Goal: Transaction & Acquisition: Book appointment/travel/reservation

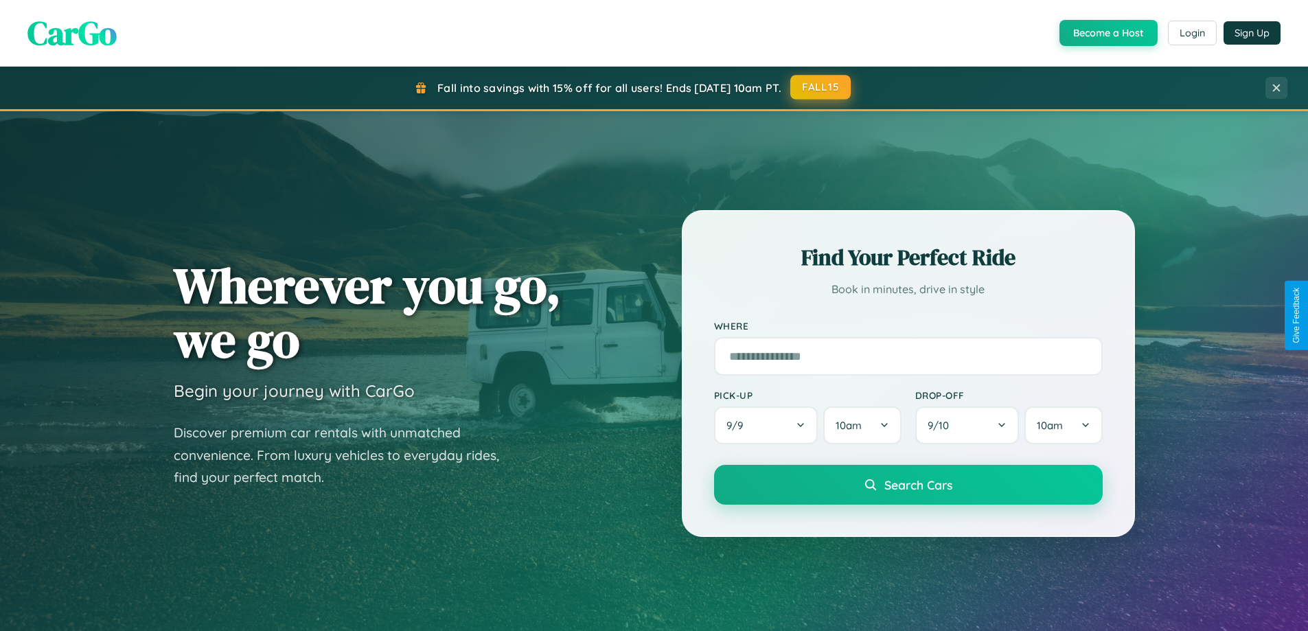
click at [821, 87] on button "FALL15" at bounding box center [820, 87] width 60 height 25
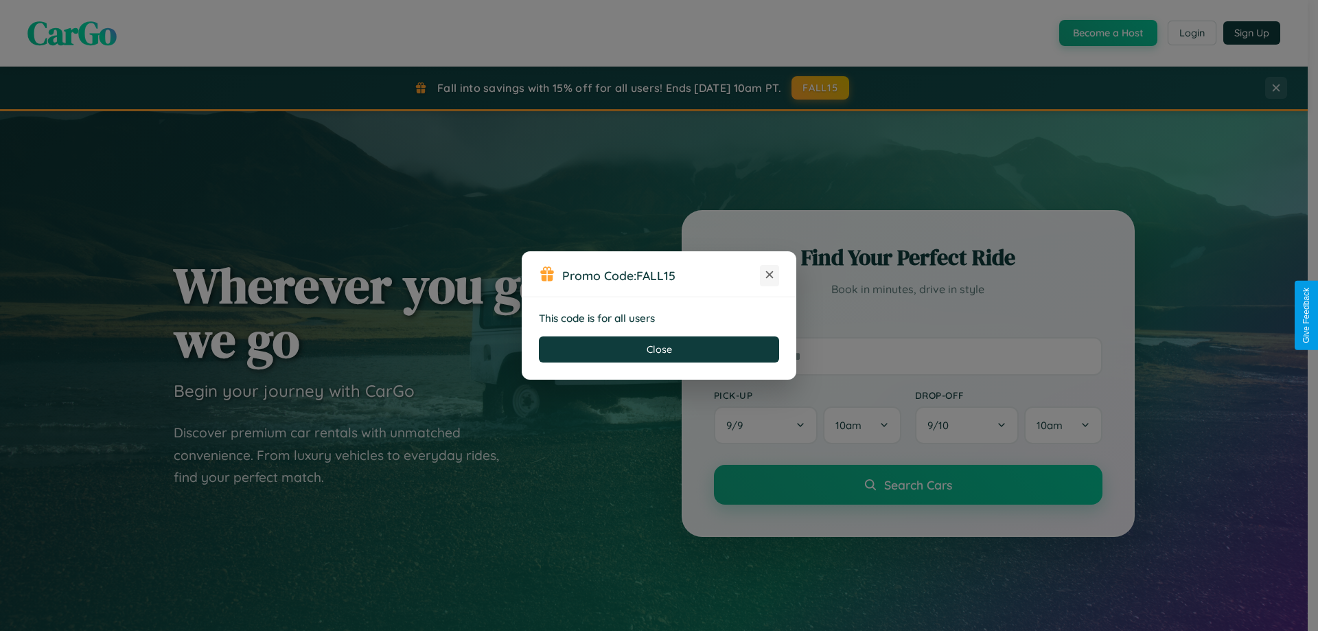
click at [770, 275] on icon at bounding box center [770, 275] width 14 height 14
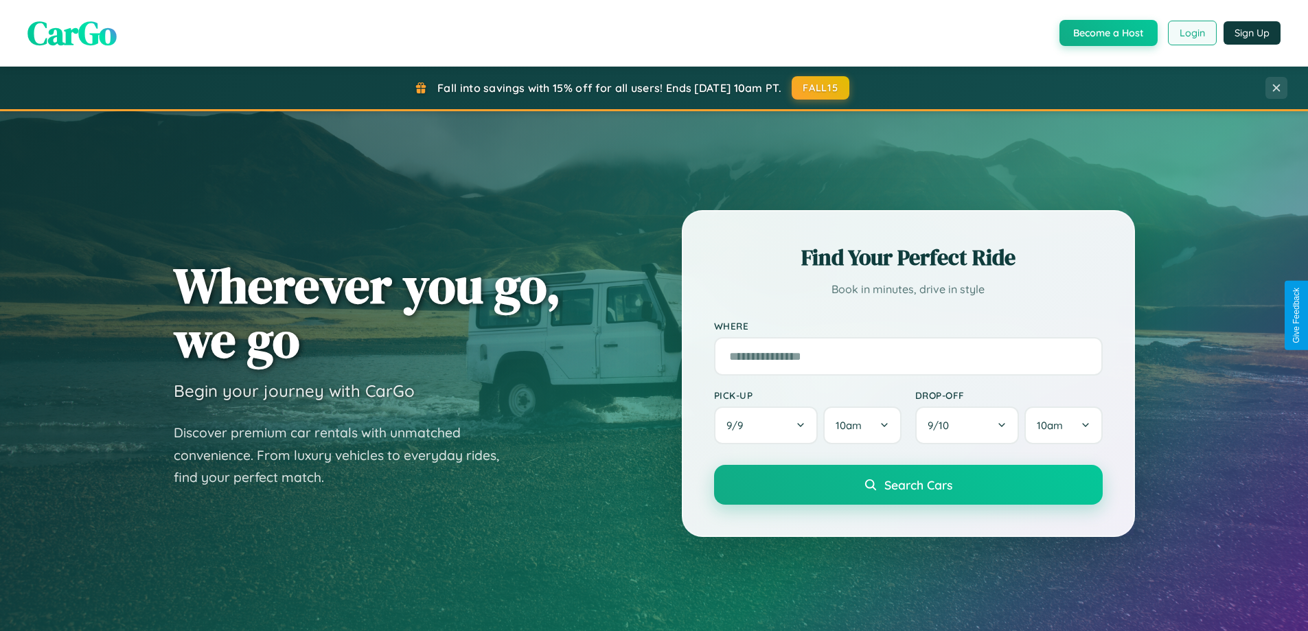
click at [1191, 33] on button "Login" at bounding box center [1192, 33] width 49 height 25
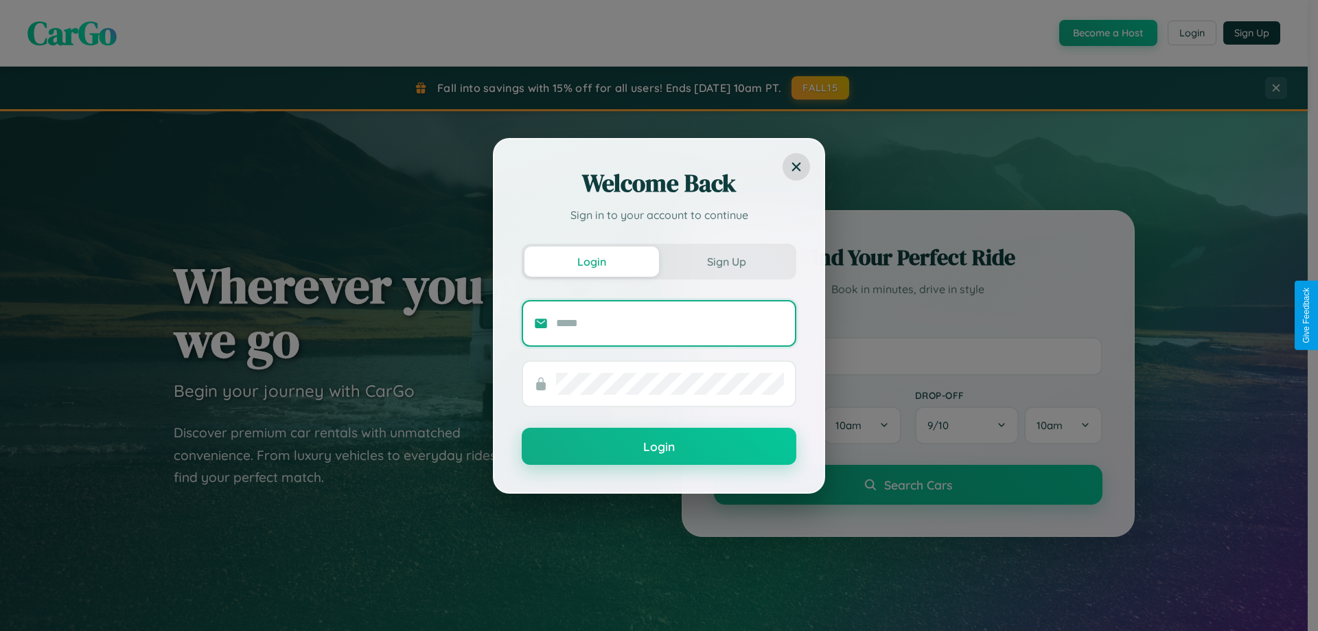
click at [670, 323] on input "text" at bounding box center [670, 323] width 228 height 22
type input "**********"
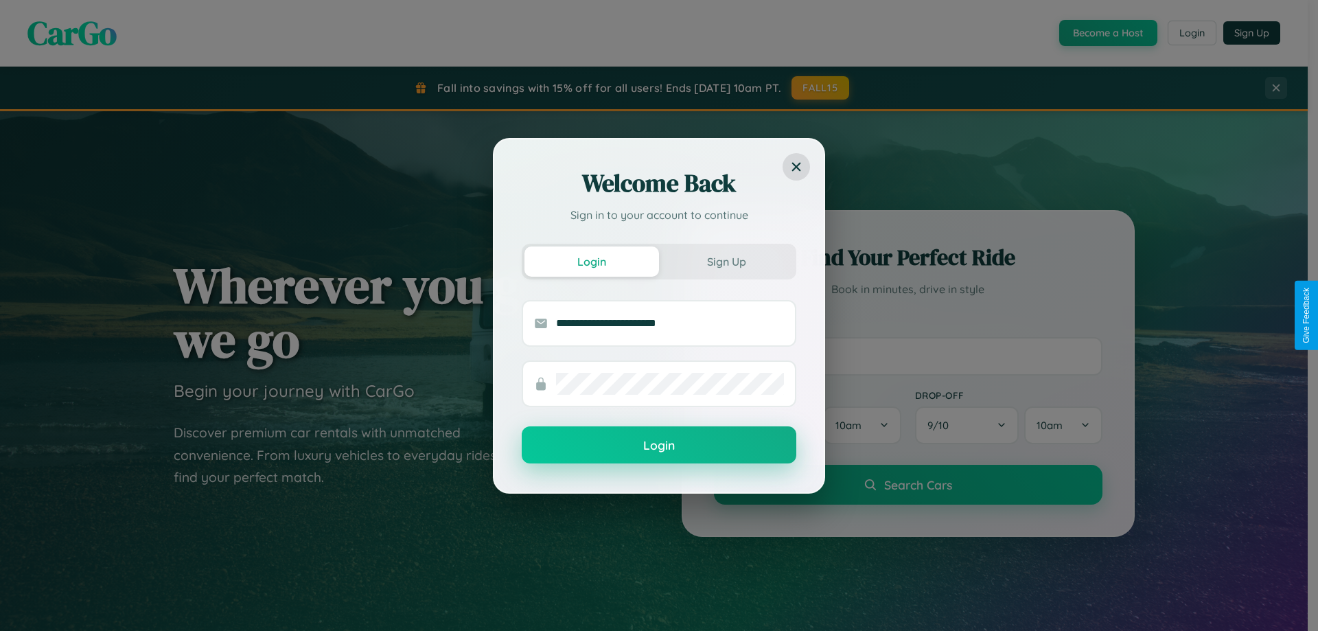
click at [659, 446] on button "Login" at bounding box center [659, 444] width 275 height 37
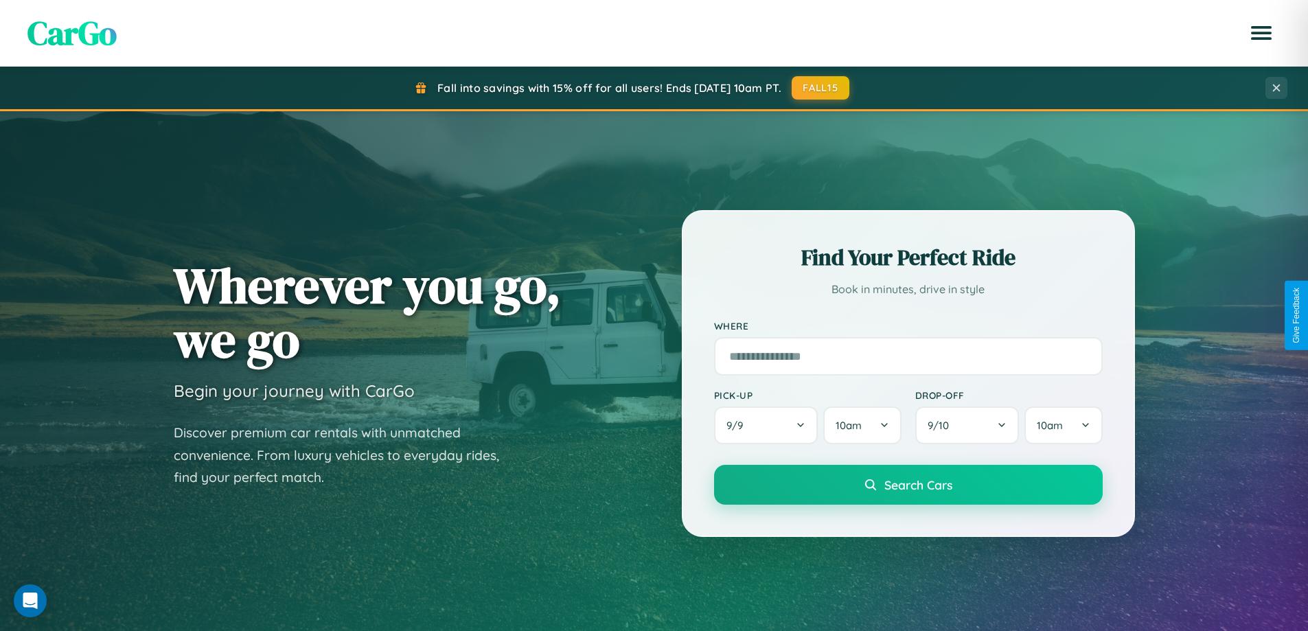
scroll to position [592, 0]
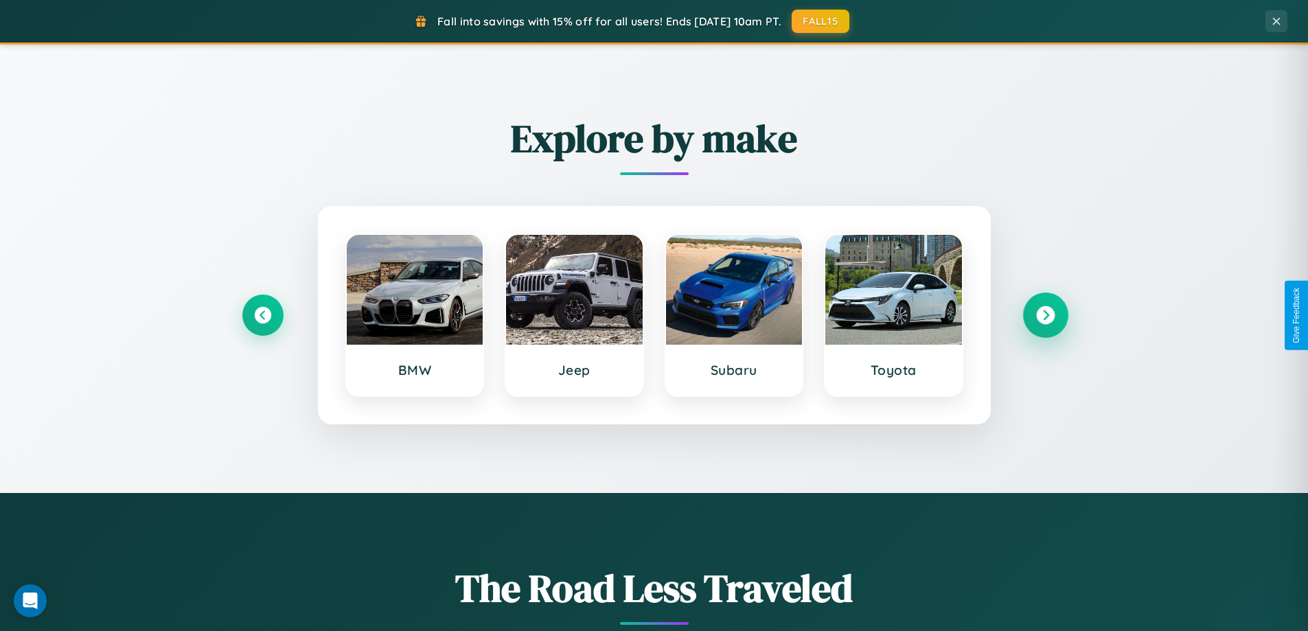
click at [1045, 315] on icon at bounding box center [1045, 315] width 19 height 19
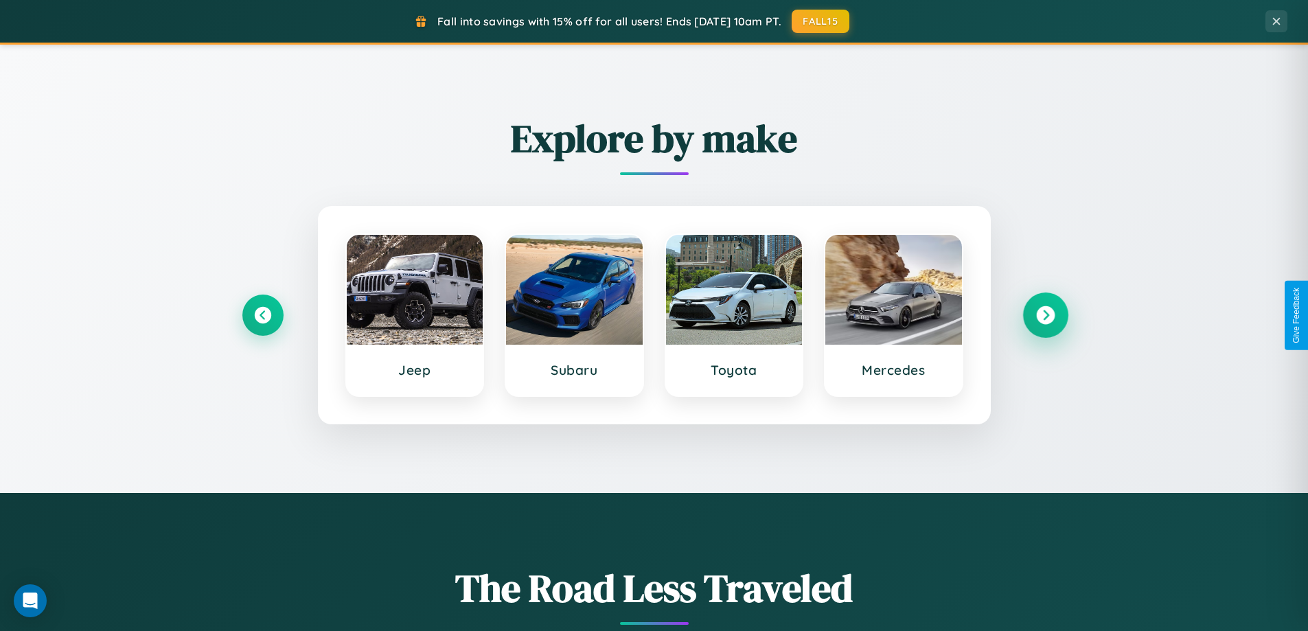
click at [1045, 315] on icon at bounding box center [1045, 315] width 19 height 19
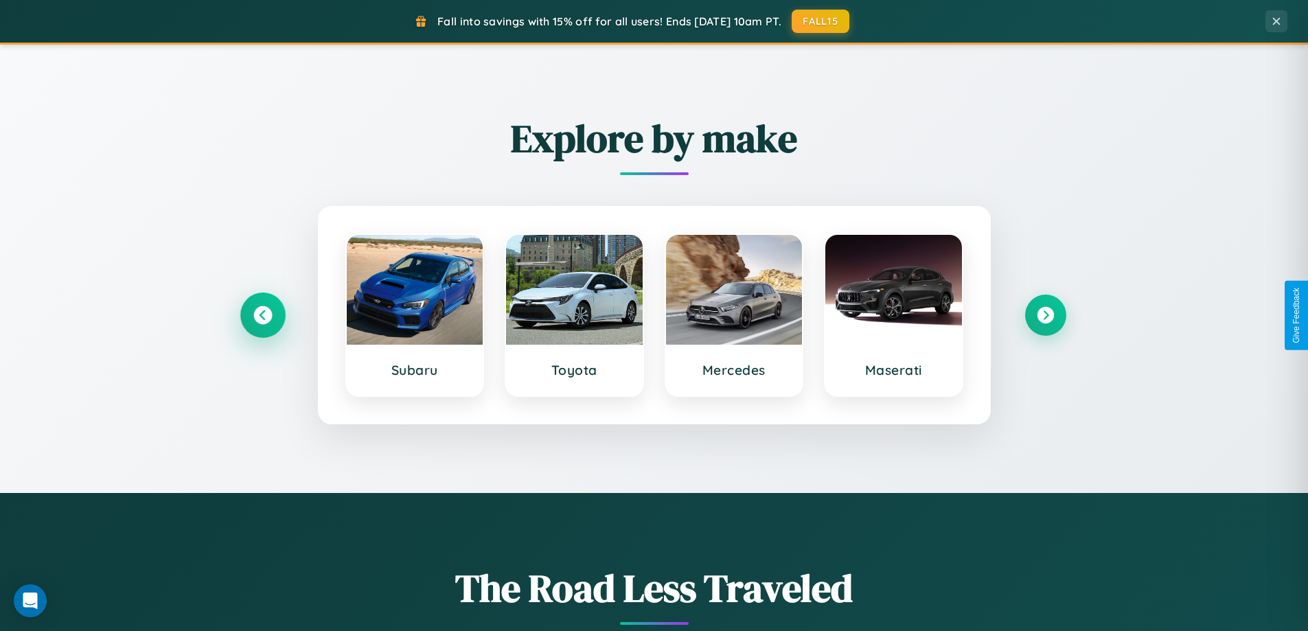
click at [262, 315] on icon at bounding box center [262, 315] width 19 height 19
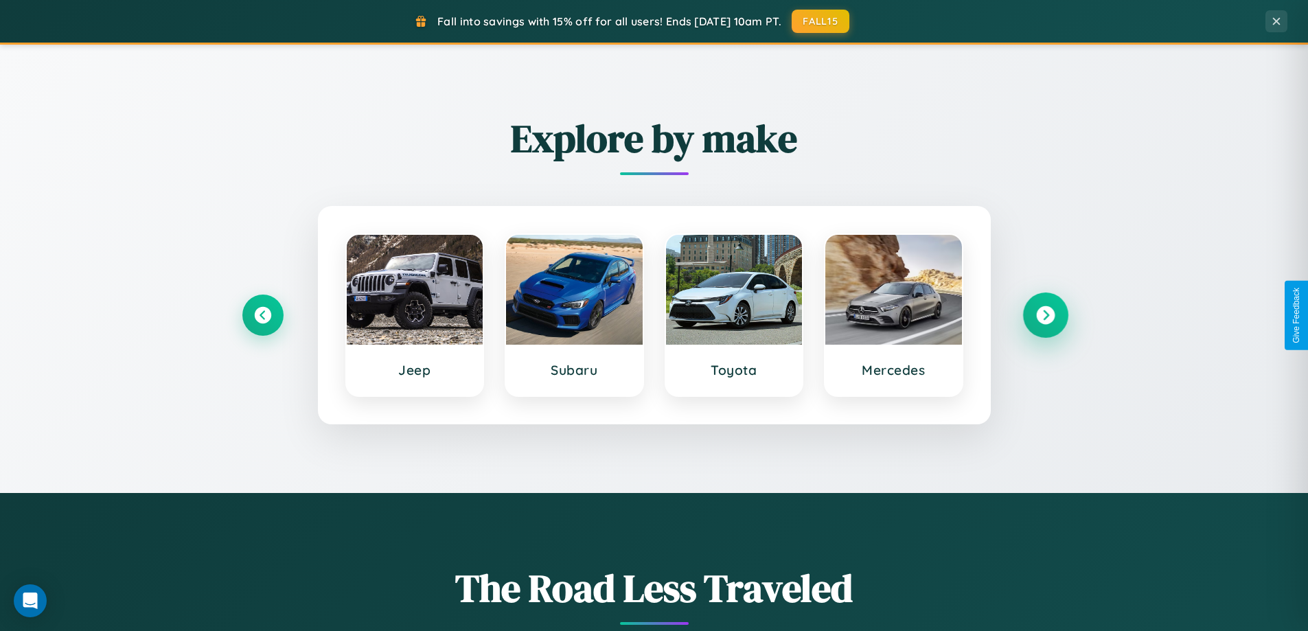
click at [1045, 315] on icon at bounding box center [1045, 315] width 19 height 19
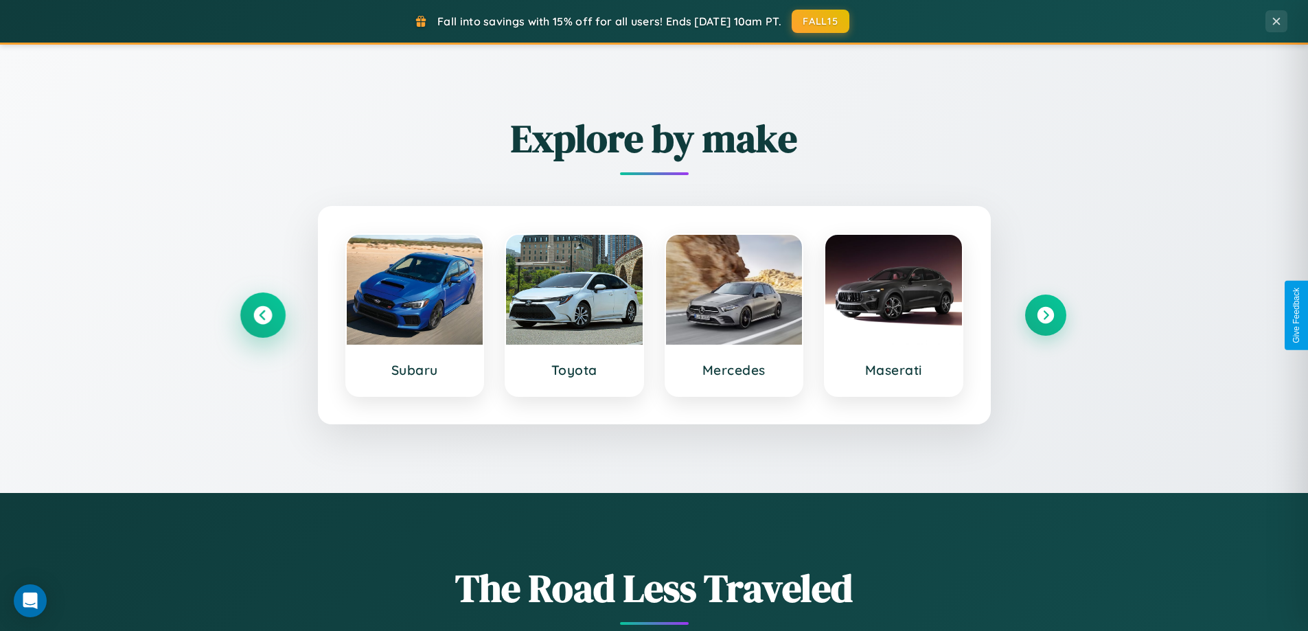
click at [262, 315] on icon at bounding box center [262, 315] width 19 height 19
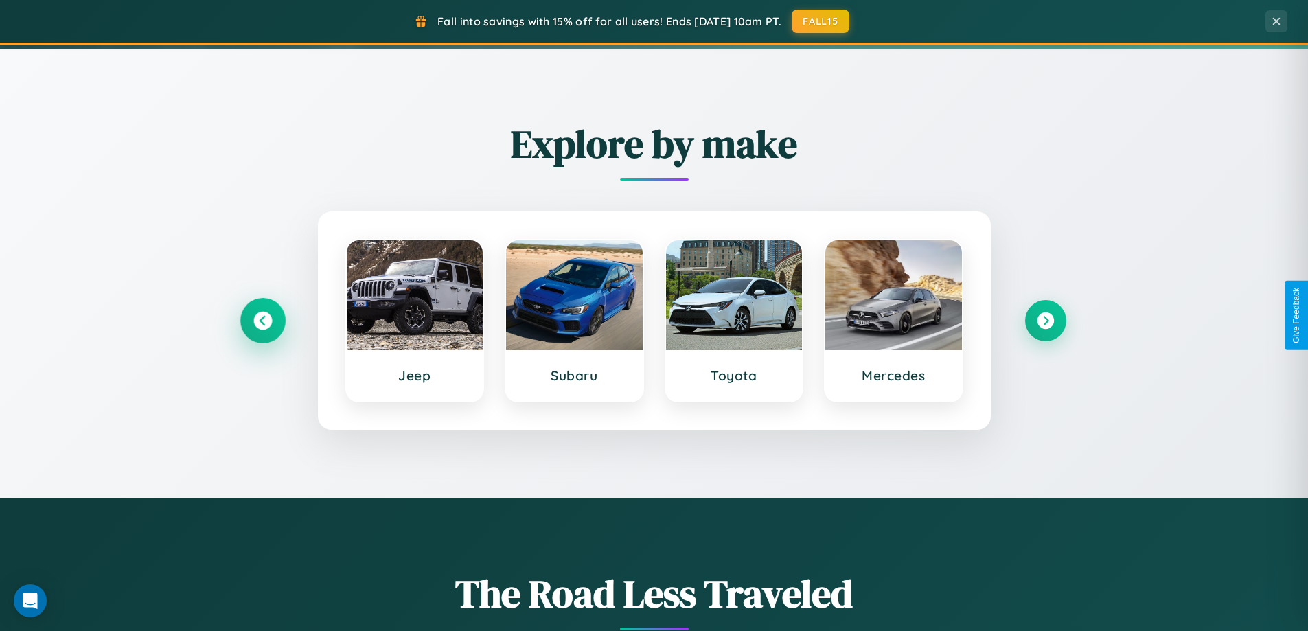
scroll to position [41, 0]
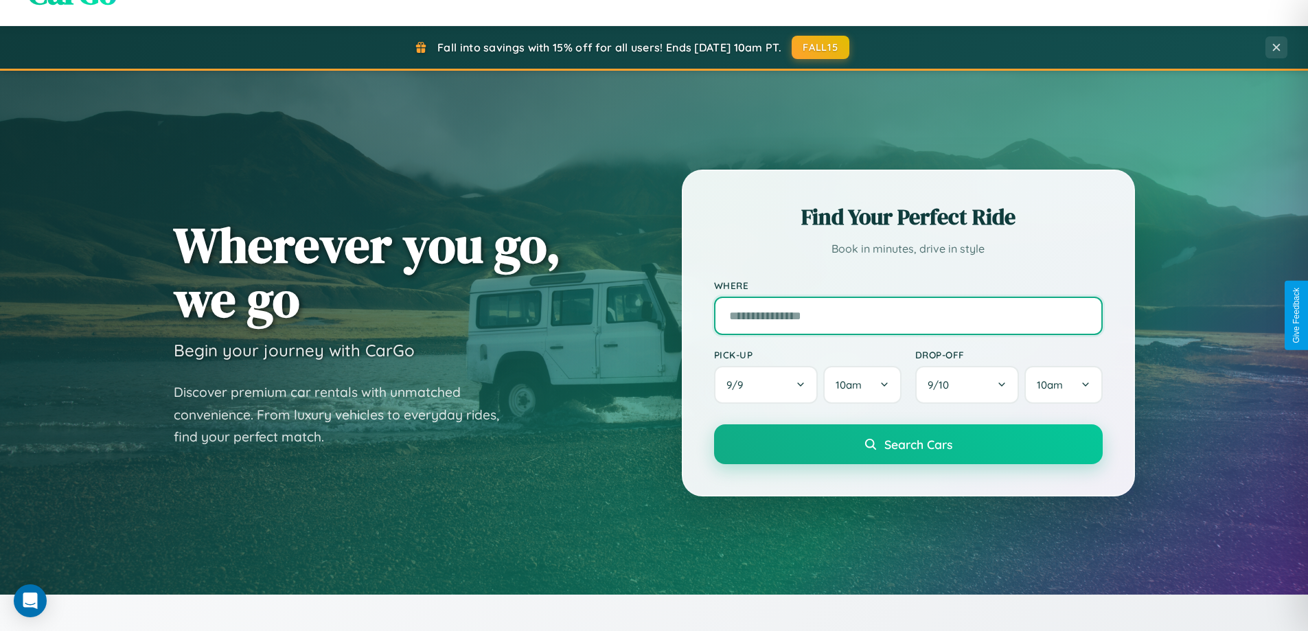
click at [908, 315] on input "text" at bounding box center [908, 316] width 389 height 38
type input "*********"
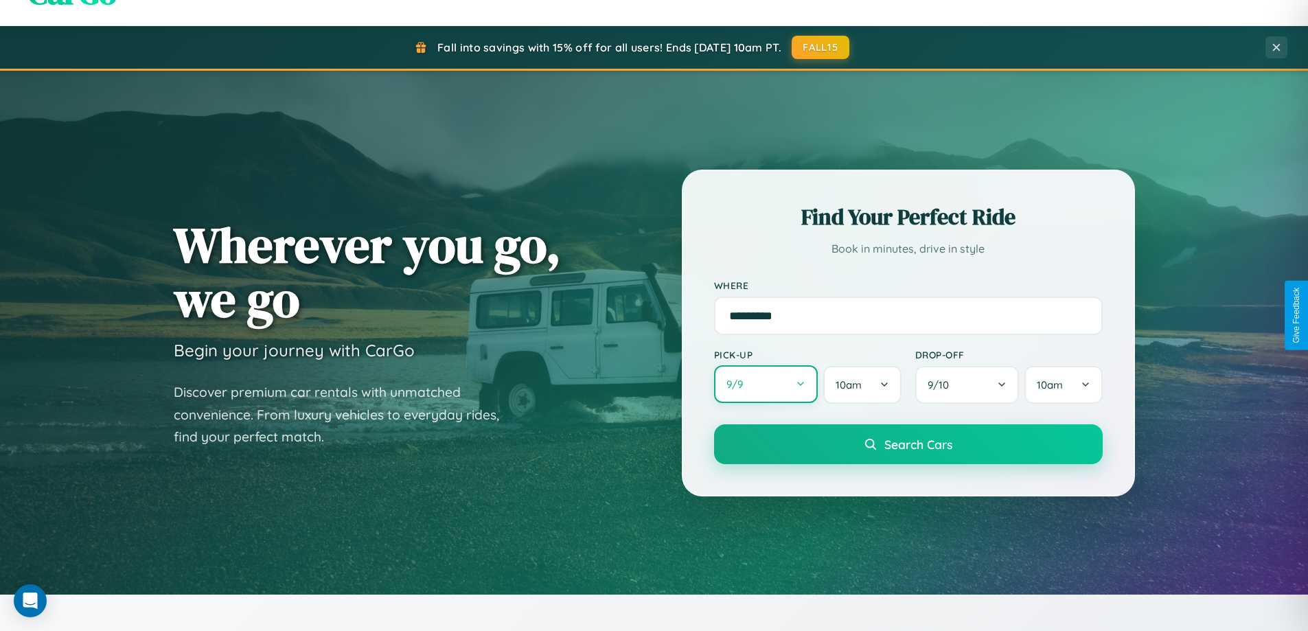
click at [765, 385] on button "9 / 9" at bounding box center [766, 384] width 104 height 38
select select "*"
select select "****"
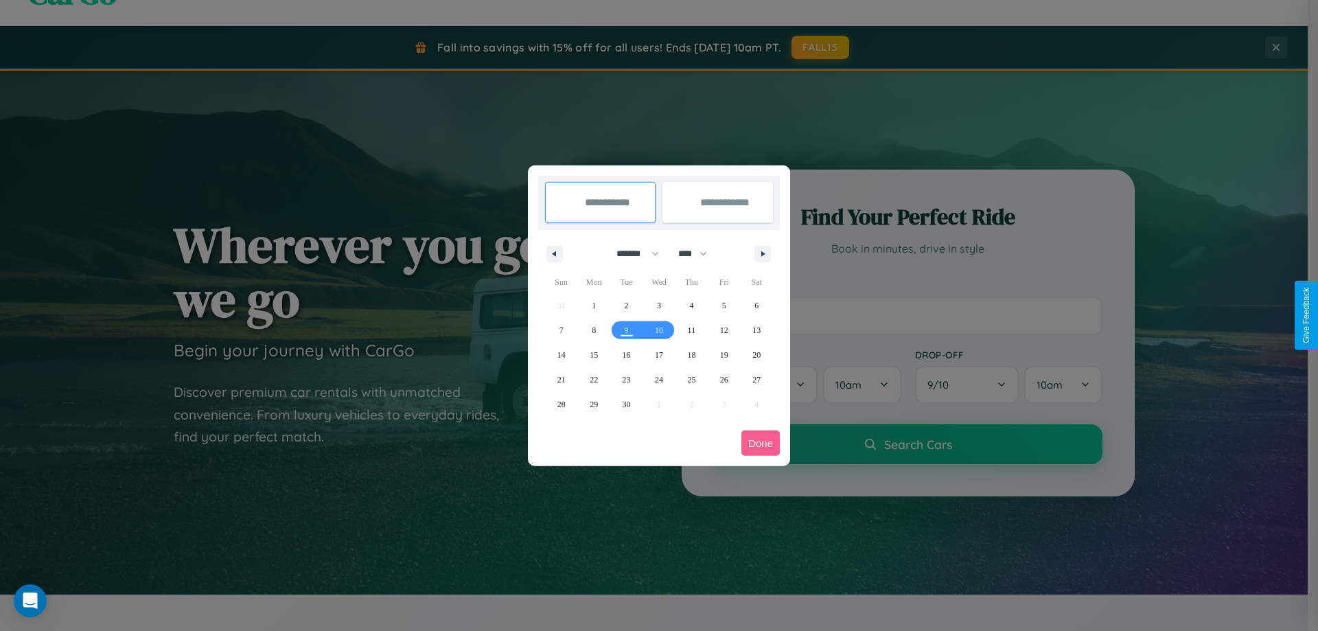
click at [632, 253] on select "******* ******** ***** ***** *** **** **** ****** ********* ******* ******** **…" at bounding box center [635, 253] width 58 height 23
select select "*"
click at [561, 354] on span "12" at bounding box center [561, 355] width 8 height 25
type input "**********"
click at [594, 354] on span "13" at bounding box center [594, 355] width 8 height 25
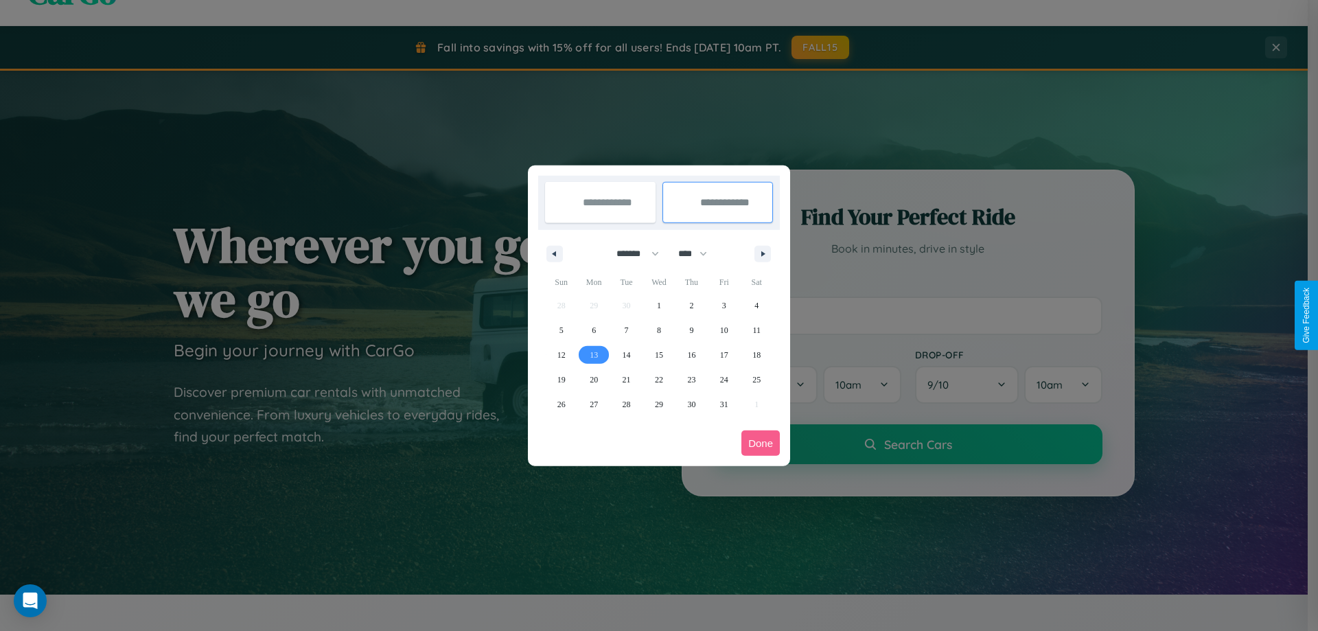
type input "**********"
click at [761, 443] on button "Done" at bounding box center [760, 442] width 38 height 25
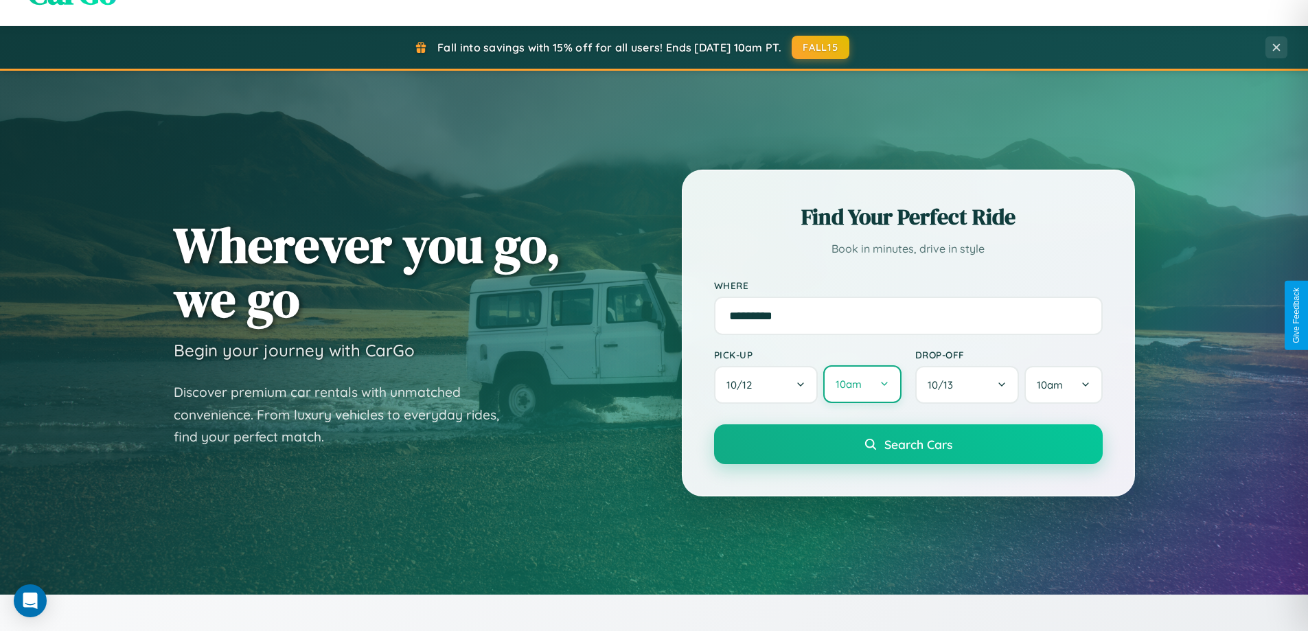
click at [862, 384] on button "10am" at bounding box center [862, 384] width 78 height 38
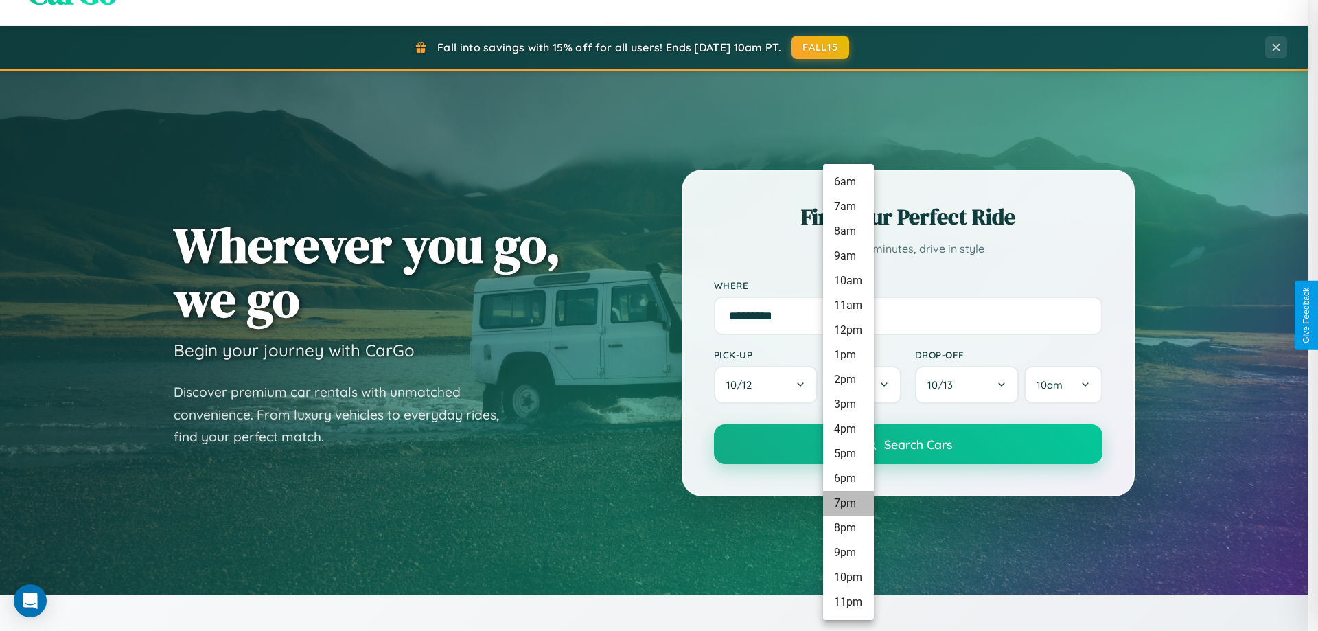
click at [848, 503] on li "7pm" at bounding box center [848, 503] width 51 height 25
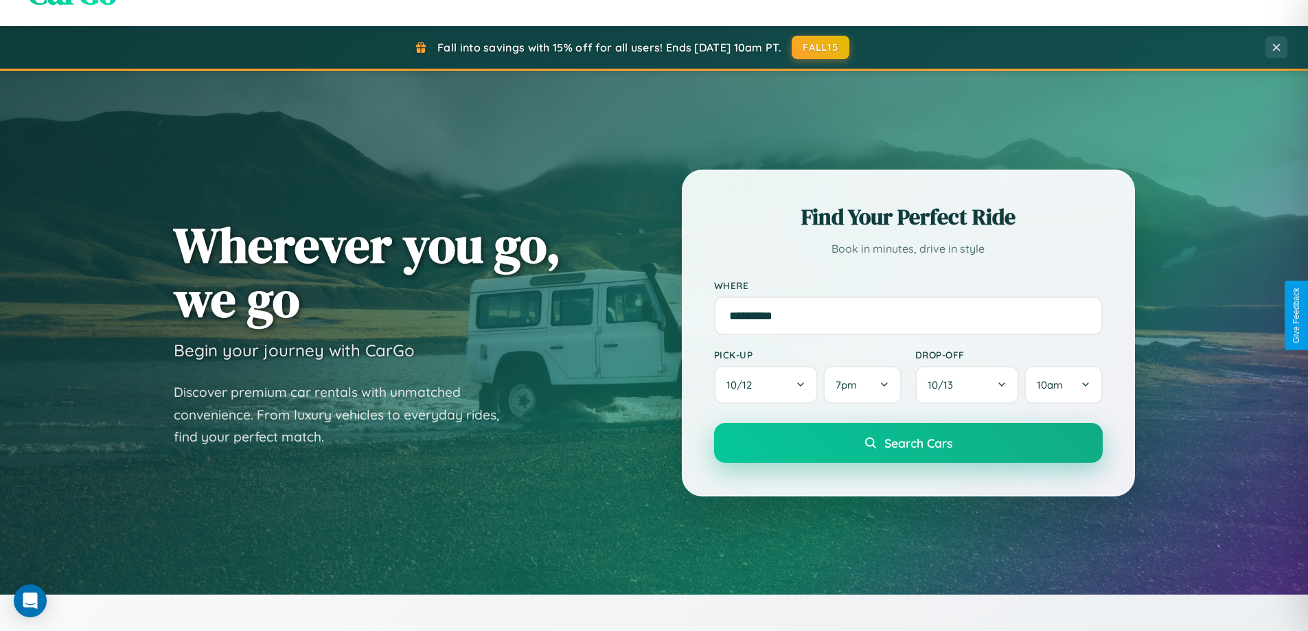
click at [908, 444] on span "Search Cars" at bounding box center [918, 442] width 68 height 15
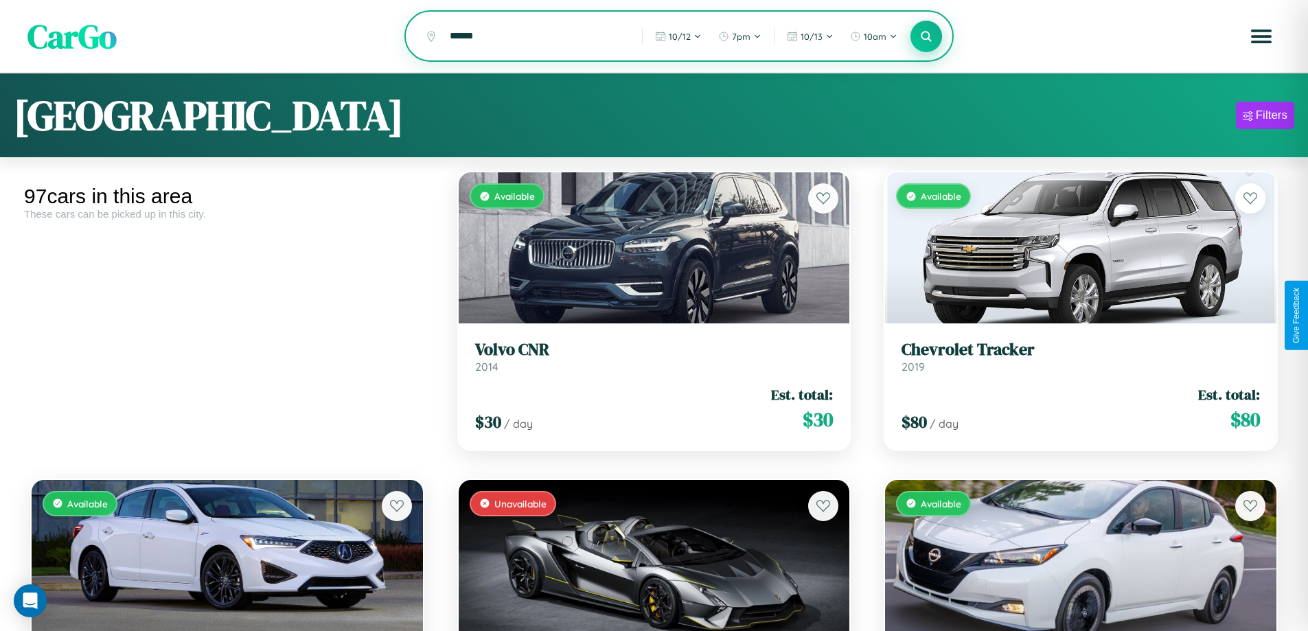
click at [926, 37] on icon at bounding box center [926, 36] width 13 height 13
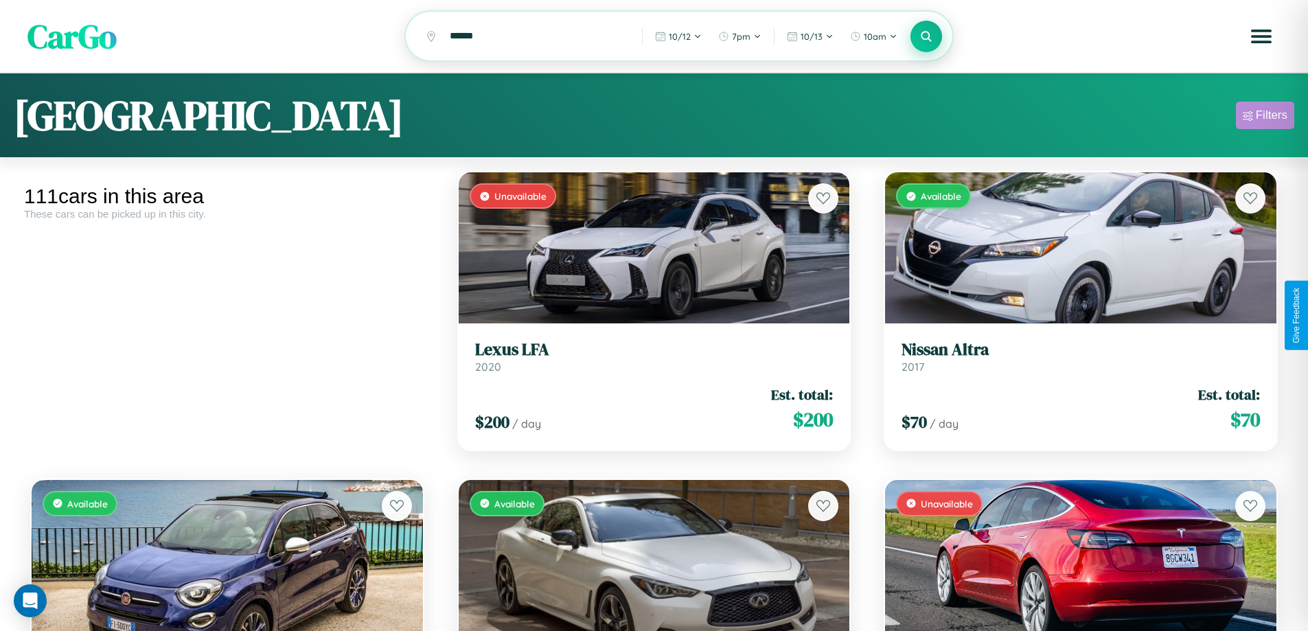
click at [1265, 117] on div "Filters" at bounding box center [1272, 115] width 32 height 14
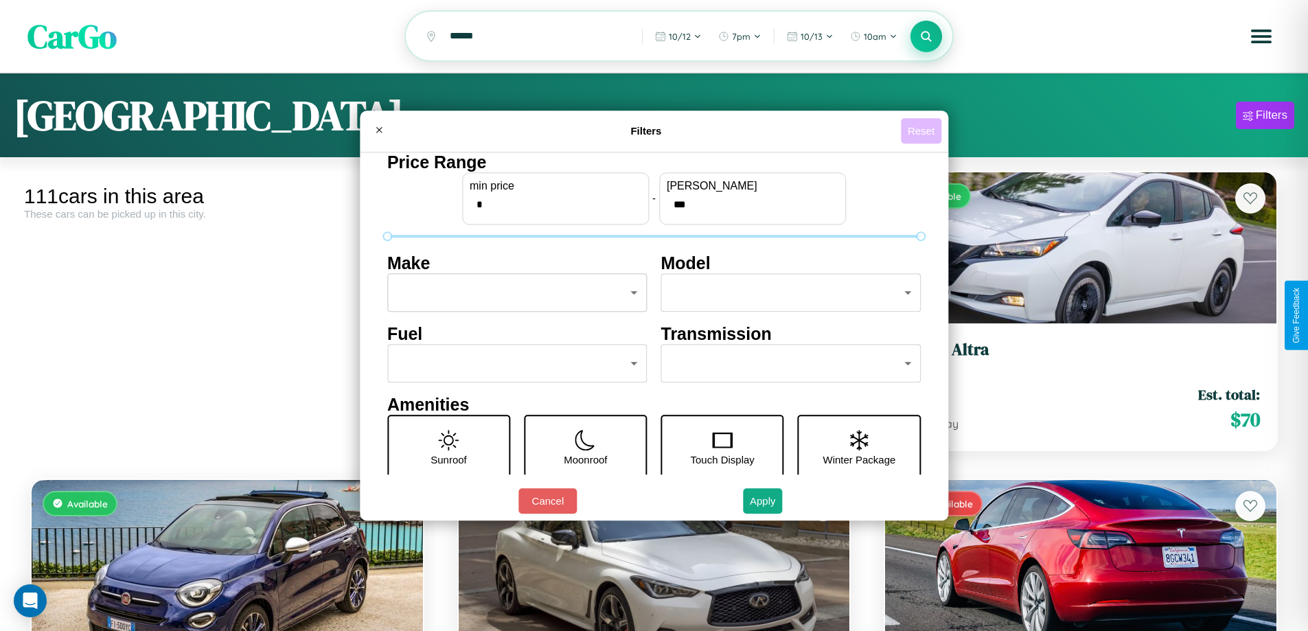
click at [923, 130] on button "Reset" at bounding box center [921, 130] width 41 height 25
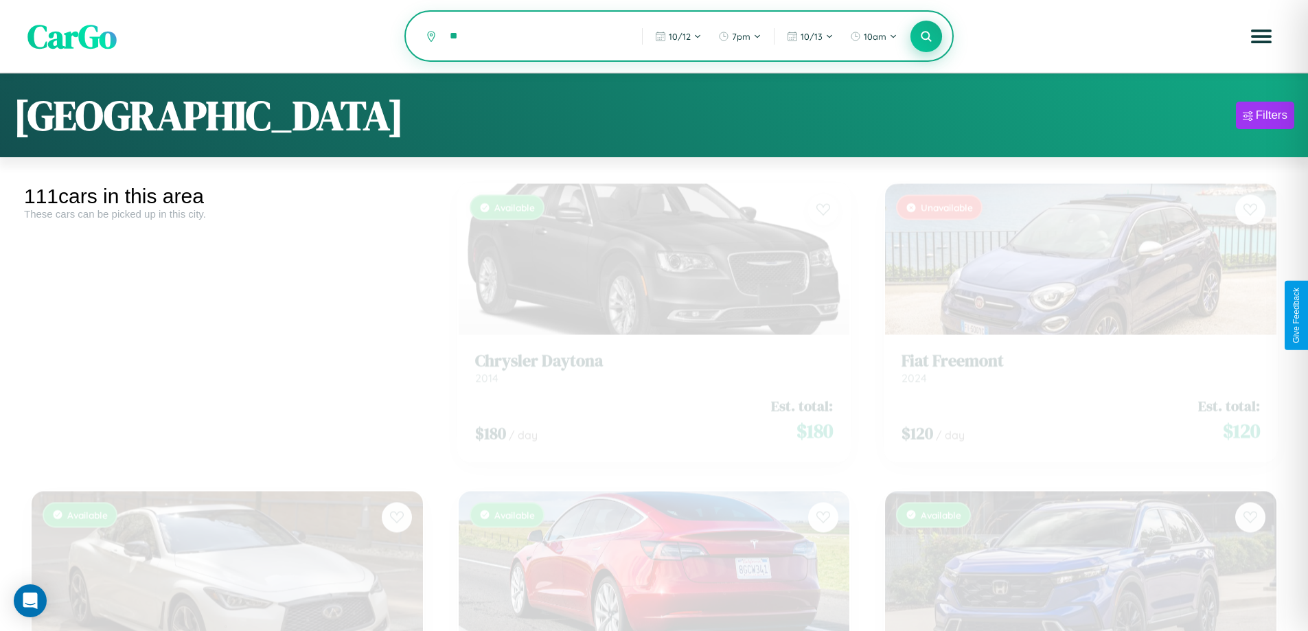
type input "*"
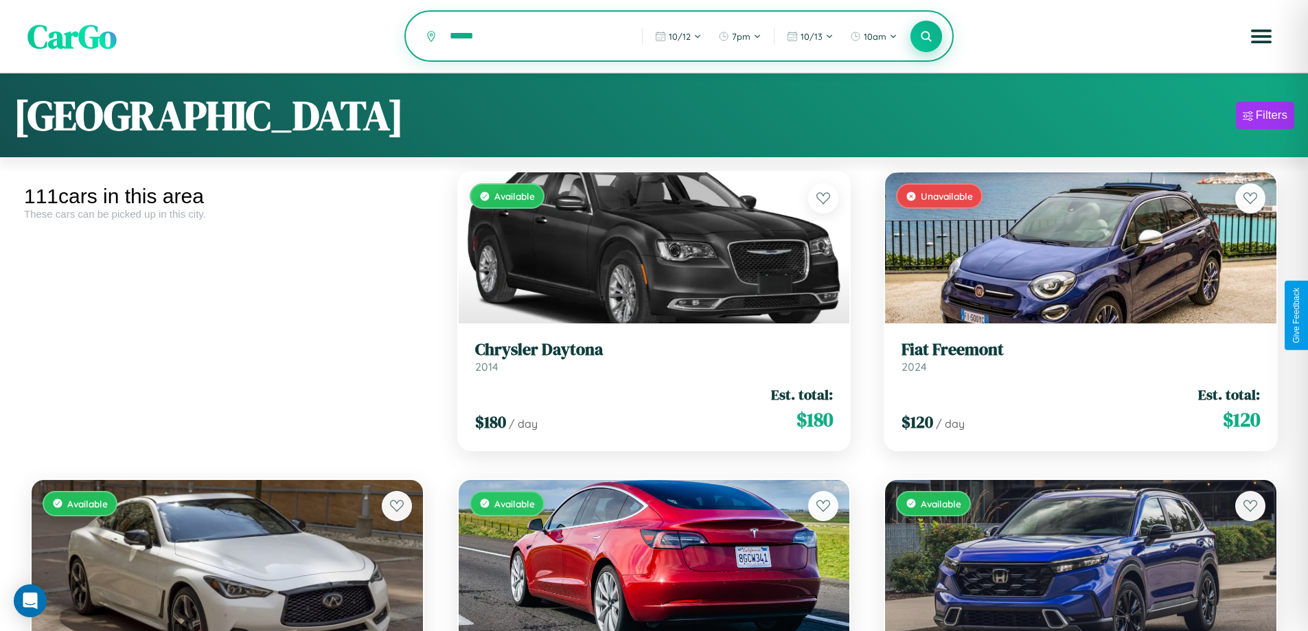
type input "******"
click at [926, 37] on icon at bounding box center [926, 36] width 13 height 13
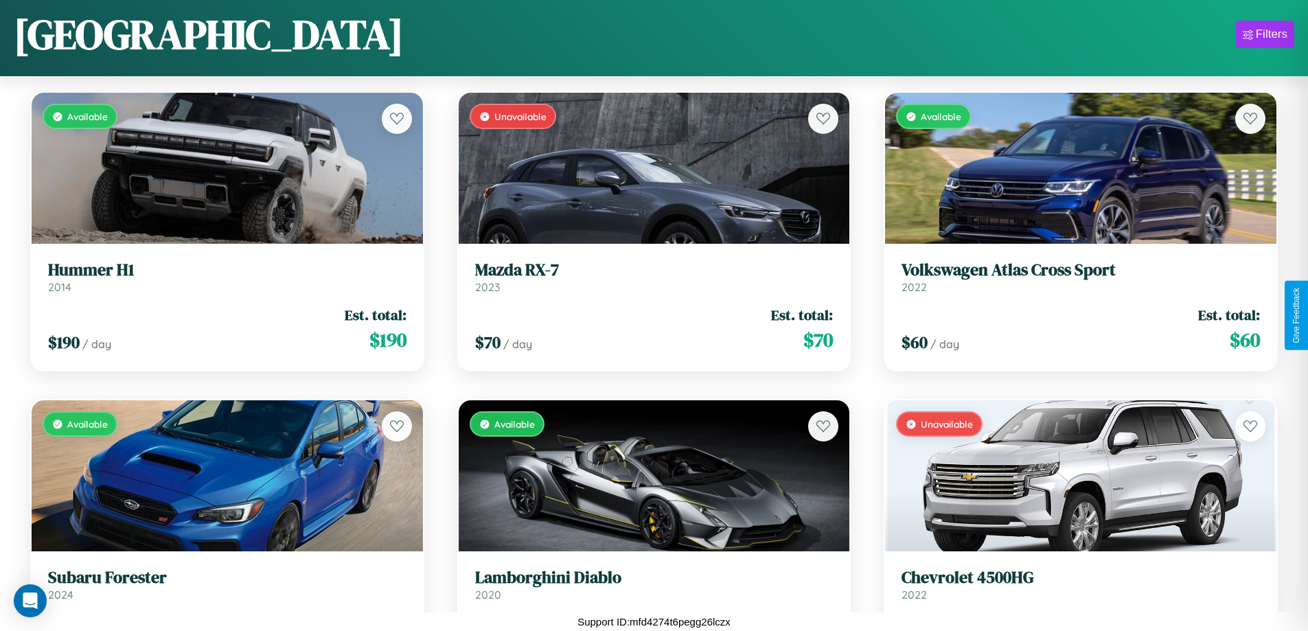
scroll to position [7879, 0]
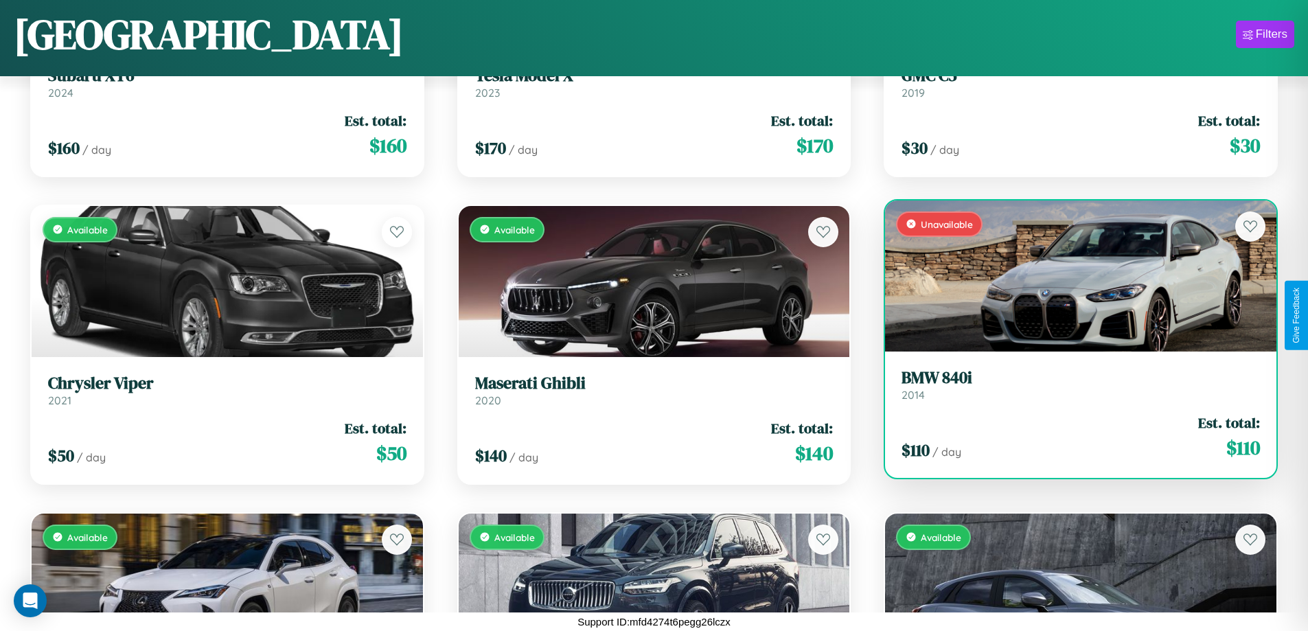
click at [1072, 385] on h3 "BMW 840i" at bounding box center [1080, 378] width 358 height 20
